Goal: Task Accomplishment & Management: Manage account settings

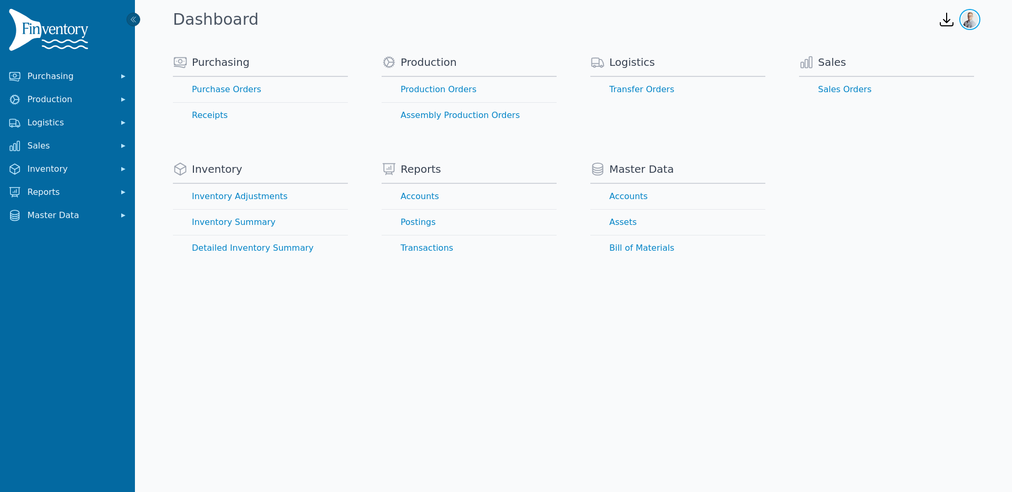
click at [974, 23] on img "button" at bounding box center [970, 19] width 17 height 17
click at [921, 63] on button "Sign out" at bounding box center [927, 63] width 101 height 19
